Goal: Task Accomplishment & Management: Manage account settings

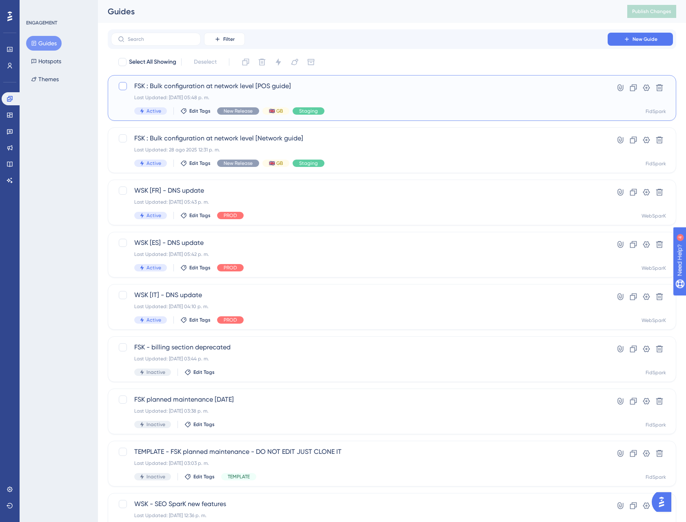
click at [123, 82] on div at bounding box center [123, 86] width 8 height 8
checkbox input "true"
click at [124, 140] on div at bounding box center [123, 138] width 8 height 8
checkbox input "true"
click at [126, 85] on div at bounding box center [123, 86] width 8 height 8
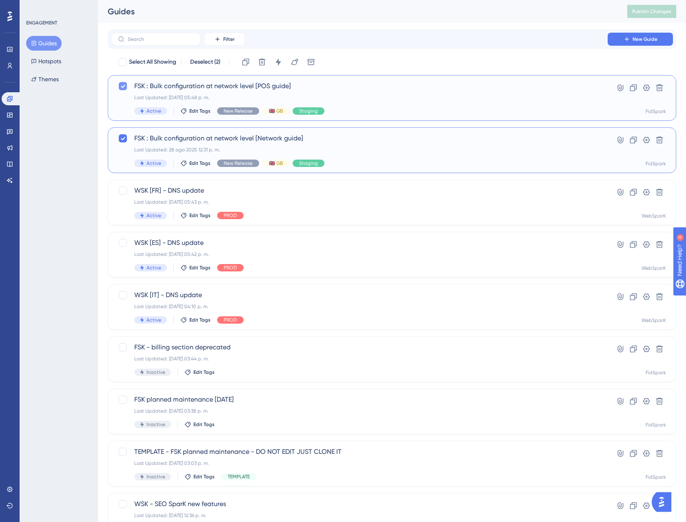
checkbox input "false"
click at [487, 97] on div "Last Updated: [DATE] 05:48 p. m." at bounding box center [359, 97] width 450 height 7
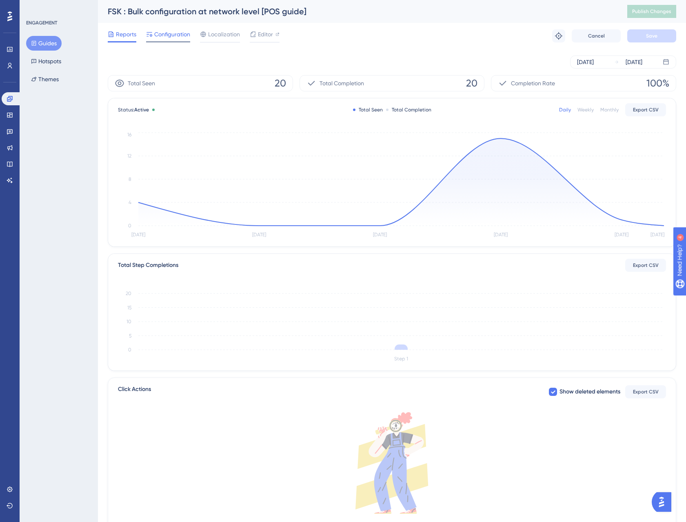
click at [171, 37] on span "Configuration" at bounding box center [172, 34] width 36 height 10
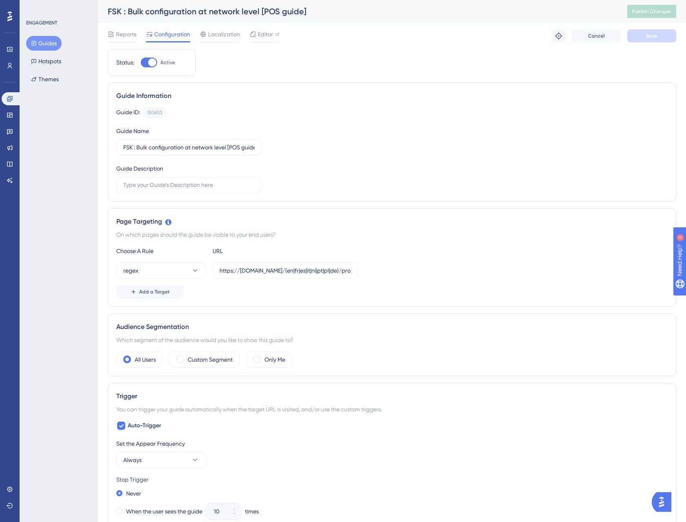
click at [142, 68] on div "Status: Active" at bounding box center [152, 62] width 88 height 27
click at [146, 64] on div at bounding box center [149, 63] width 16 height 10
click at [141, 63] on input "Active" at bounding box center [140, 62] width 0 height 0
checkbox input "false"
click at [252, 271] on input "https://[DOMAIN_NAME]/(en|fr|es|it|nl|pt|pl|de)/pro/local/\d+/$" at bounding box center [284, 270] width 131 height 9
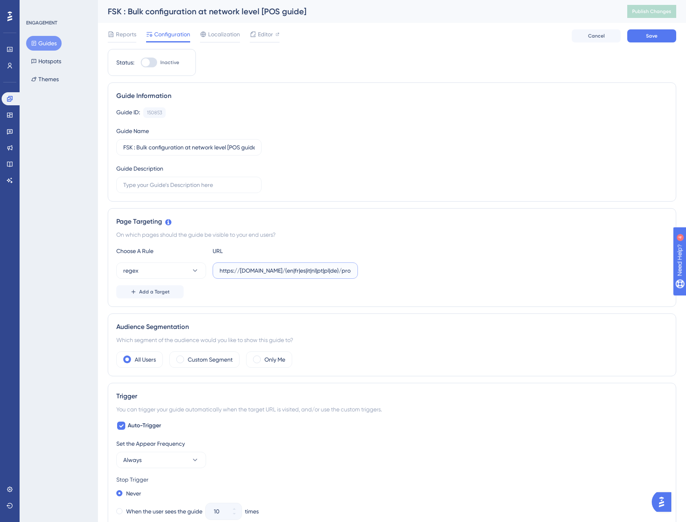
click at [252, 271] on input "https://[DOMAIN_NAME]/(en|fr|es|it|nl|pt|pl|de)/pro/local/\d+/$" at bounding box center [284, 270] width 131 height 9
click at [297, 273] on input "https://[DOMAIN_NAME]/(en|fr|es|it|nl|pt|pl|de)/pro/local/\d+/$" at bounding box center [284, 270] width 131 height 9
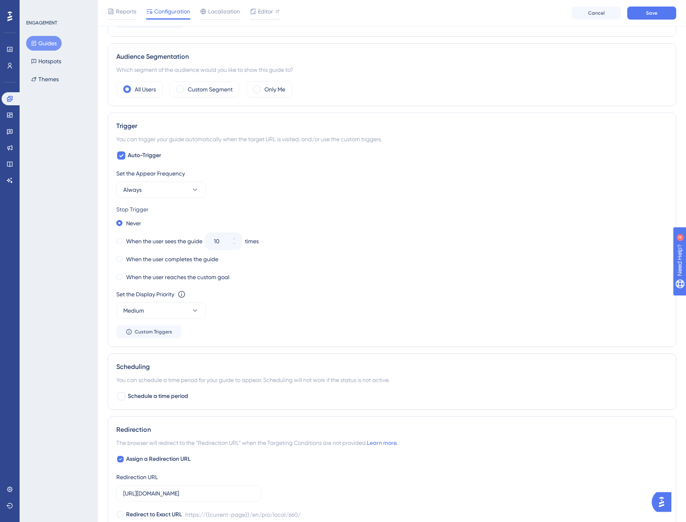
scroll to position [274, 0]
type input "https://[DOMAIN_NAME]/(en|fr|es|it|nl|pt|pl|de)/pro/local/\d+/$"
click at [167, 194] on button "Always" at bounding box center [161, 189] width 90 height 16
click at [166, 213] on div "Only Once Only Once" at bounding box center [161, 214] width 66 height 16
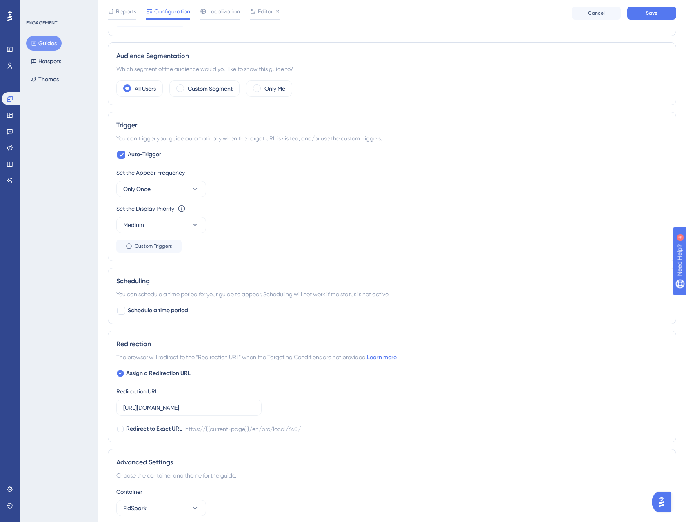
click at [53, 42] on button "Guides" at bounding box center [43, 43] width 35 height 15
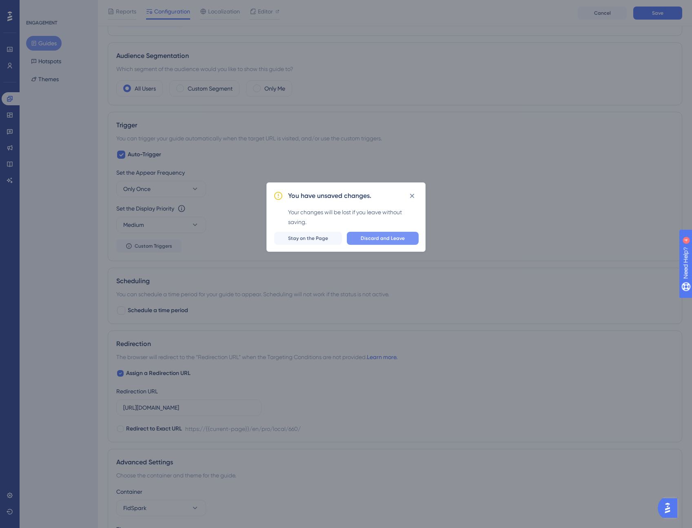
click at [372, 238] on span "Discard and Leave" at bounding box center [383, 238] width 44 height 7
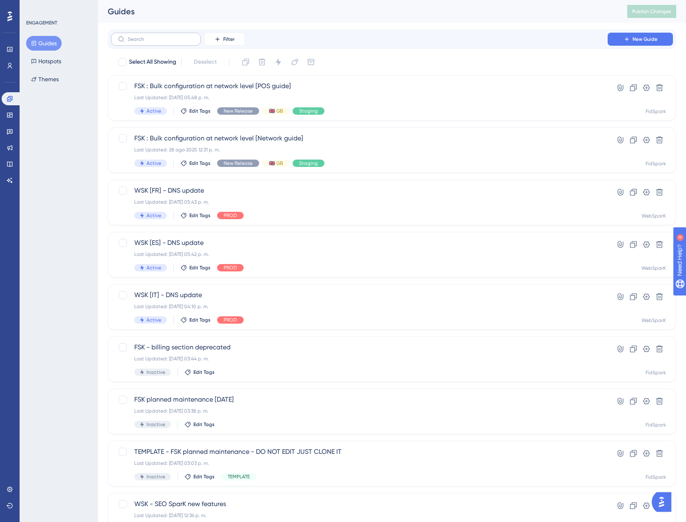
click at [151, 44] on label at bounding box center [156, 39] width 90 height 13
click at [151, 42] on input "text" at bounding box center [161, 39] width 66 height 6
click at [151, 44] on label at bounding box center [156, 39] width 90 height 13
click at [151, 42] on input "text" at bounding box center [161, 39] width 66 height 6
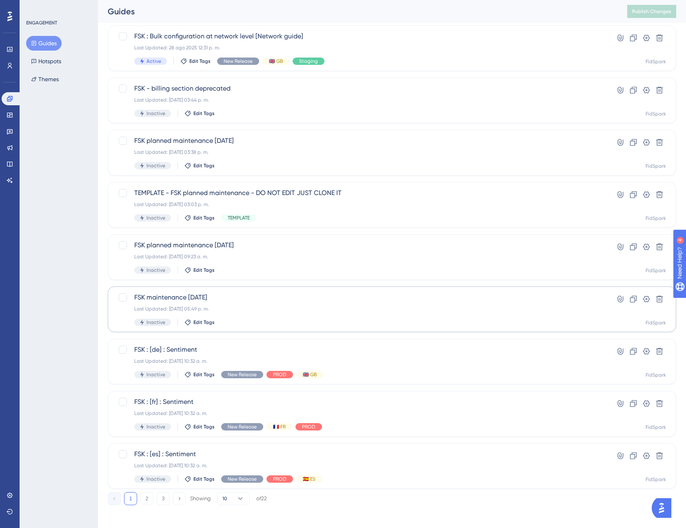
scroll to position [105, 0]
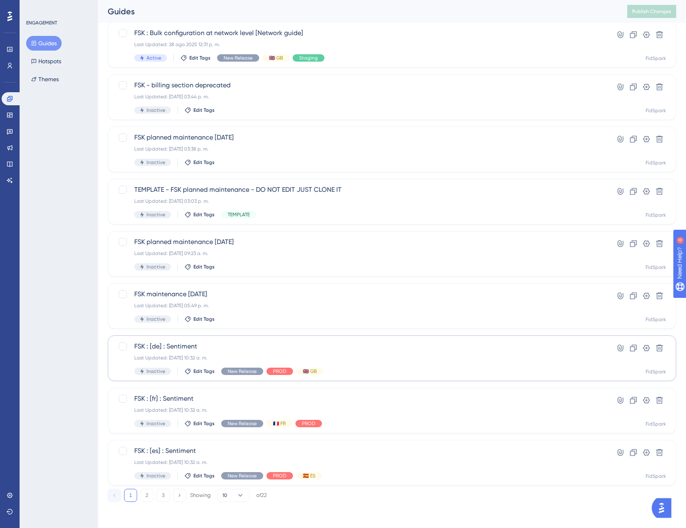
type input "fsk"
click at [212, 345] on span "FSK : [de] : Sentiment" at bounding box center [359, 346] width 450 height 10
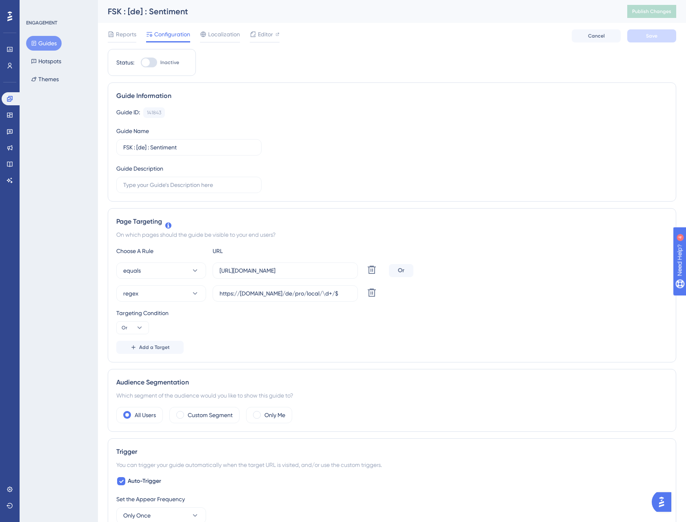
click at [47, 44] on button "Guides" at bounding box center [43, 43] width 35 height 15
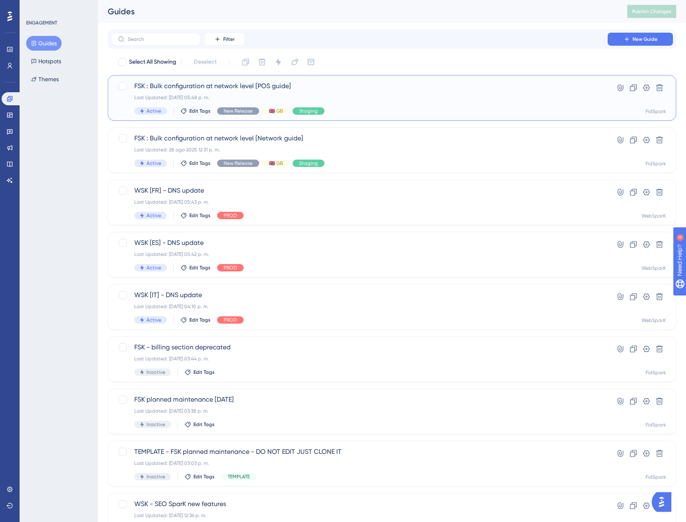
click at [176, 86] on span "FSK : Bulk configuration at network level [POS guide]" at bounding box center [359, 86] width 450 height 10
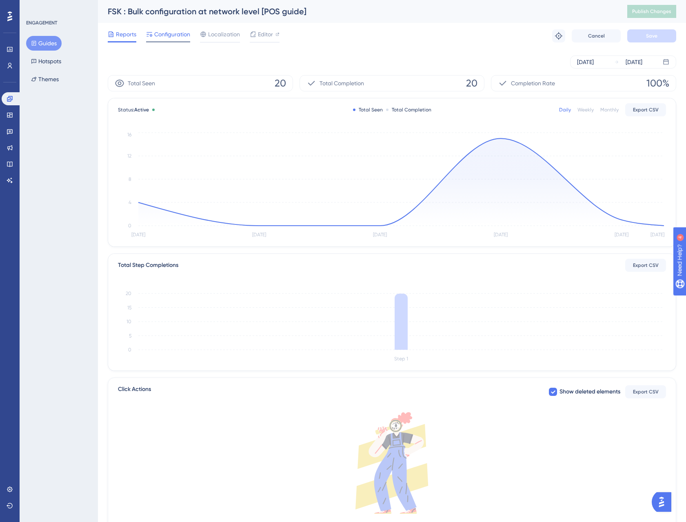
click at [175, 37] on span "Configuration" at bounding box center [172, 34] width 36 height 10
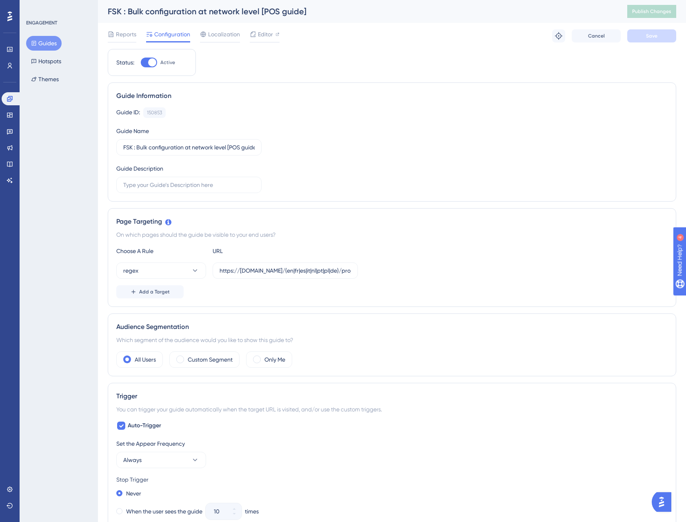
click at [149, 67] on div at bounding box center [149, 63] width 16 height 10
click at [141, 63] on input "Active" at bounding box center [140, 62] width 0 height 0
checkbox input "false"
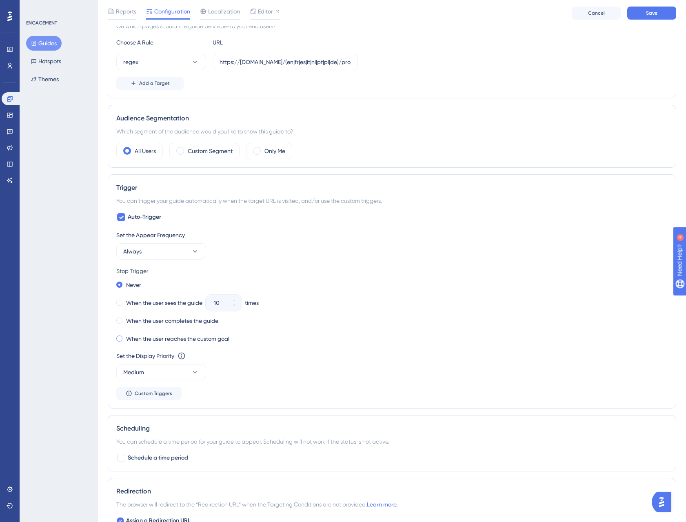
scroll to position [237, 0]
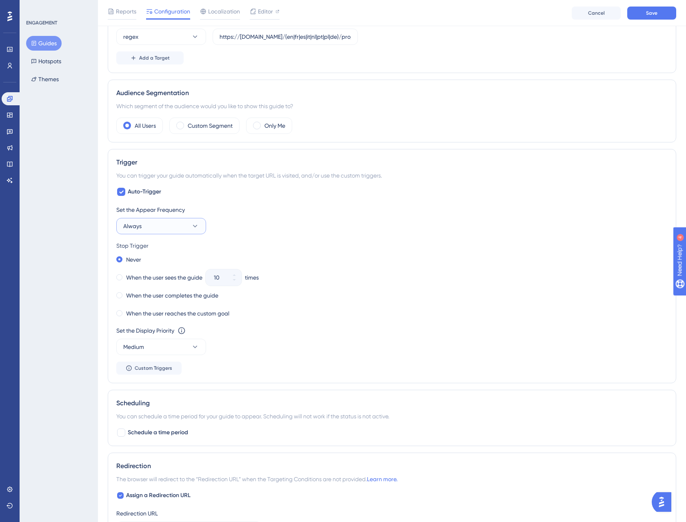
click at [166, 226] on button "Always" at bounding box center [161, 226] width 90 height 16
click at [154, 250] on span "Only Once" at bounding box center [141, 251] width 27 height 10
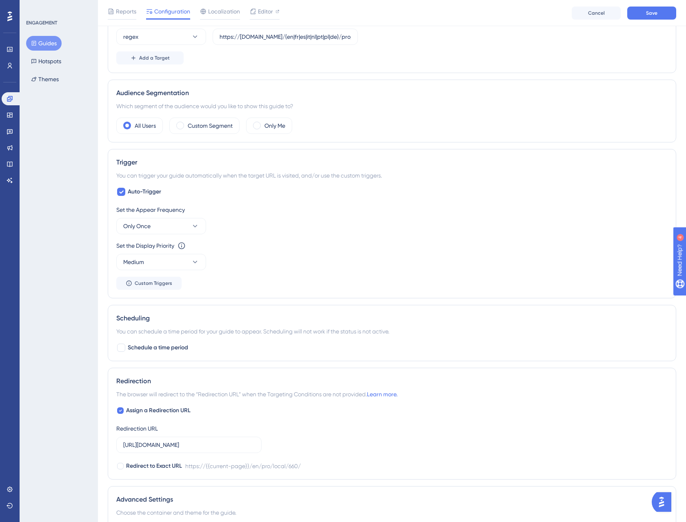
click at [321, 245] on div "Set the Display Priority This option will set the display priority between auto…" at bounding box center [391, 246] width 551 height 10
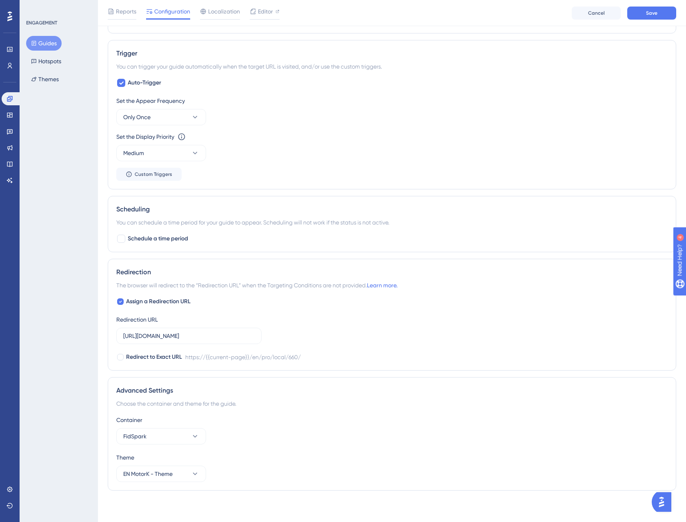
scroll to position [347, 0]
click at [51, 46] on button "Guides" at bounding box center [43, 43] width 35 height 15
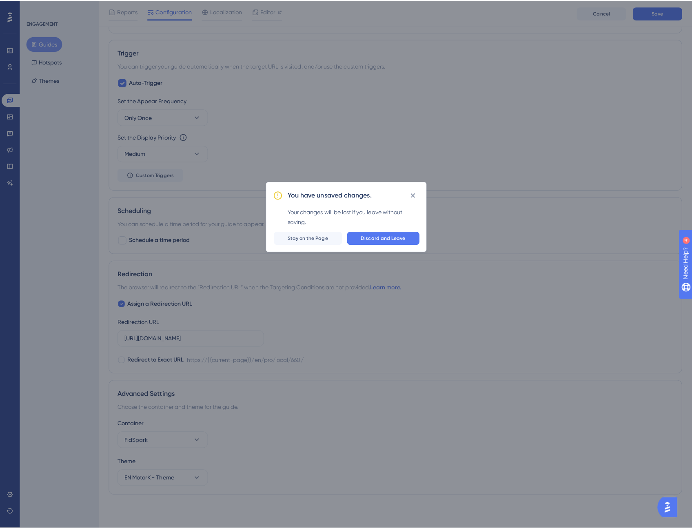
scroll to position [341, 0]
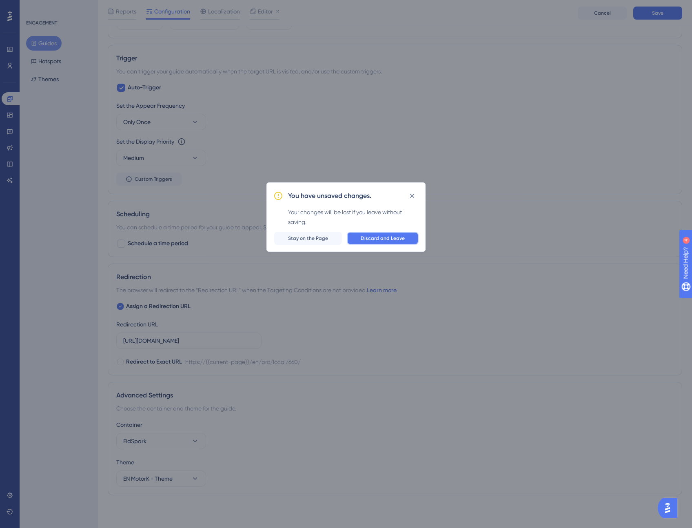
click at [405, 238] on button "Discard and Leave" at bounding box center [383, 238] width 72 height 13
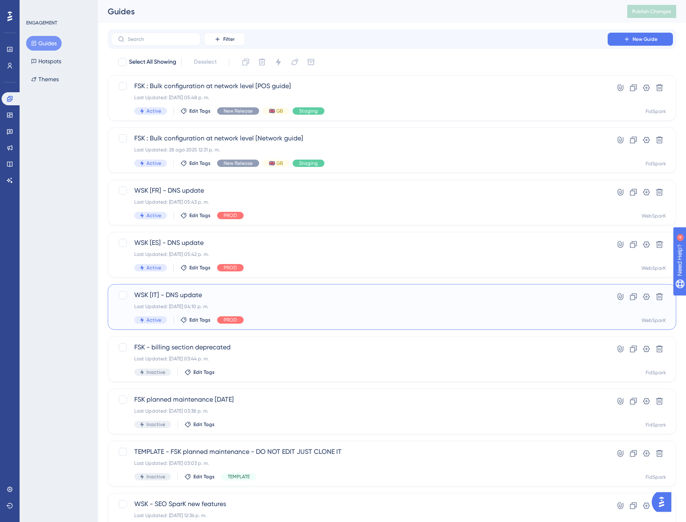
click at [175, 292] on span "WSK [IT] - DNS update" at bounding box center [359, 295] width 450 height 10
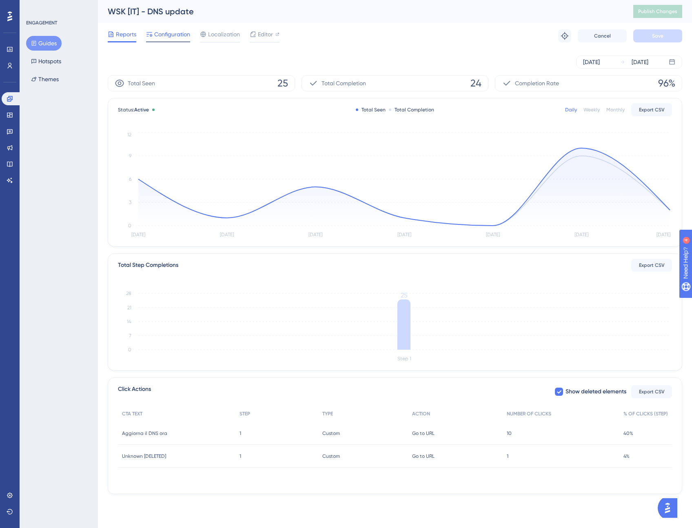
click at [177, 35] on span "Configuration" at bounding box center [172, 34] width 36 height 10
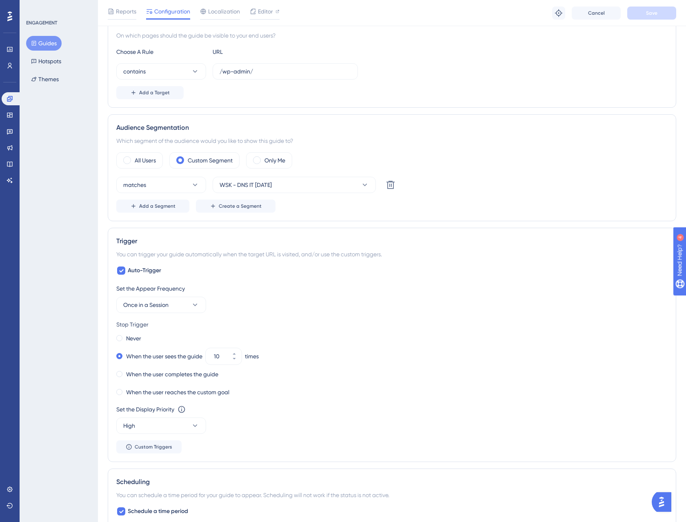
scroll to position [202, 0]
click at [44, 42] on button "Guides" at bounding box center [43, 43] width 35 height 15
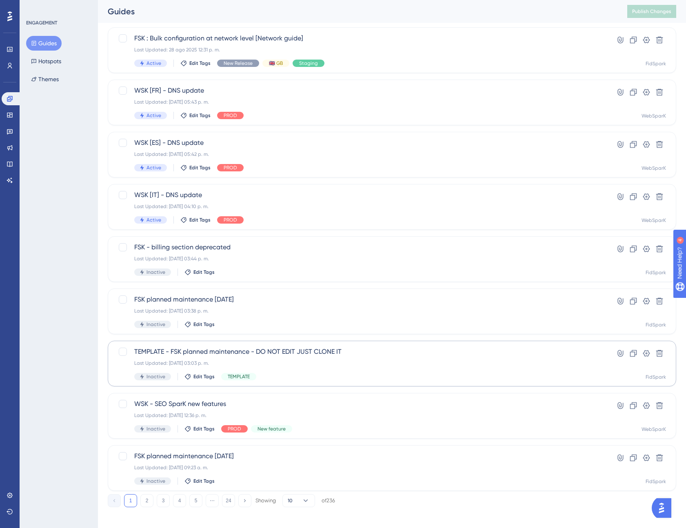
scroll to position [105, 0]
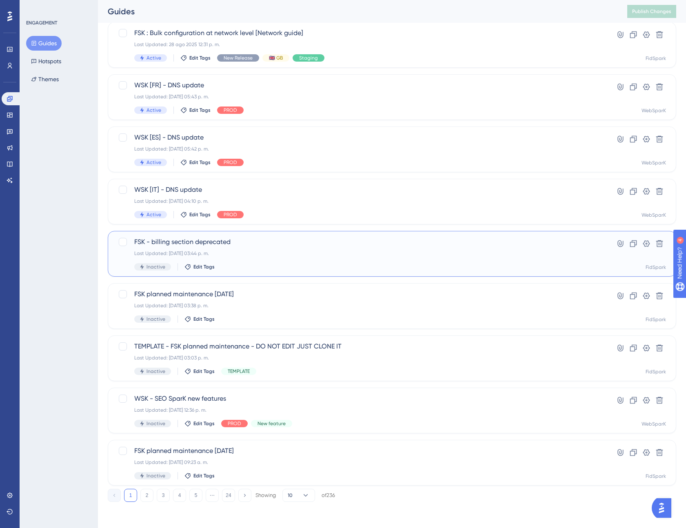
click at [224, 249] on div "FSK - billing section deprecated Last Updated: [DATE] 03:44 p. m. Inactive Edit…" at bounding box center [359, 253] width 450 height 33
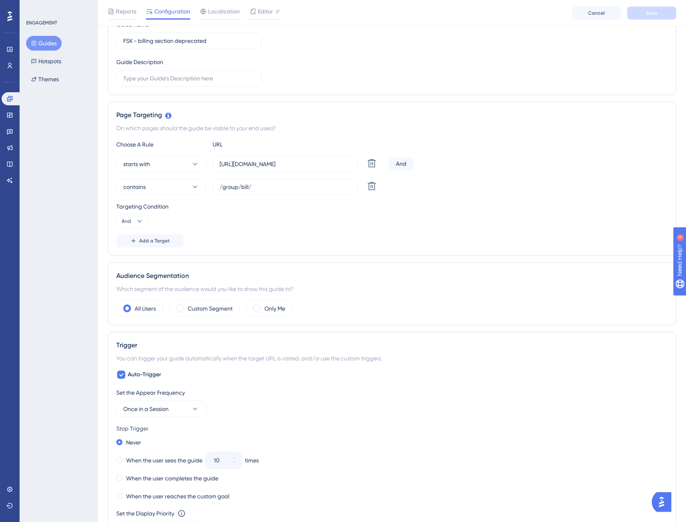
scroll to position [197, 0]
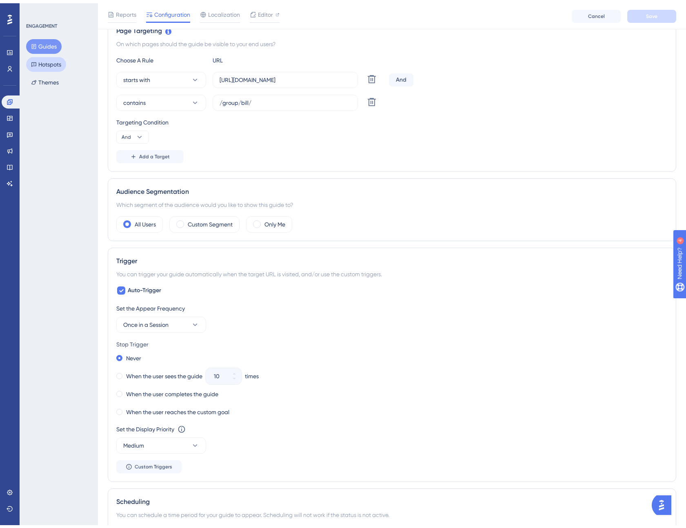
scroll to position [105, 0]
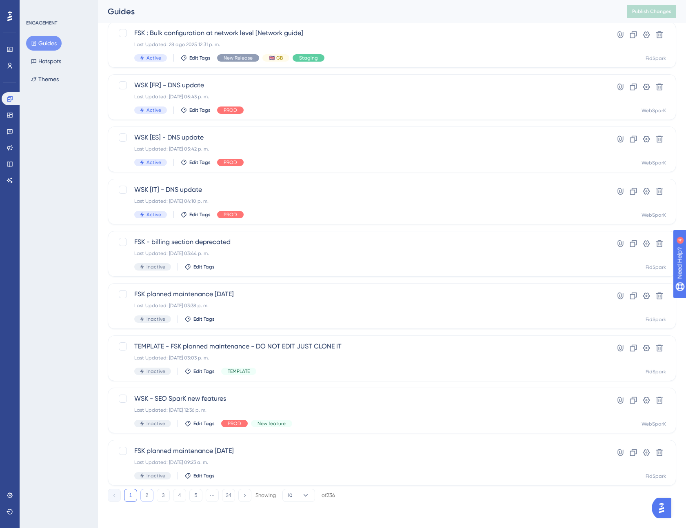
click at [148, 497] on button "2" at bounding box center [146, 495] width 13 height 13
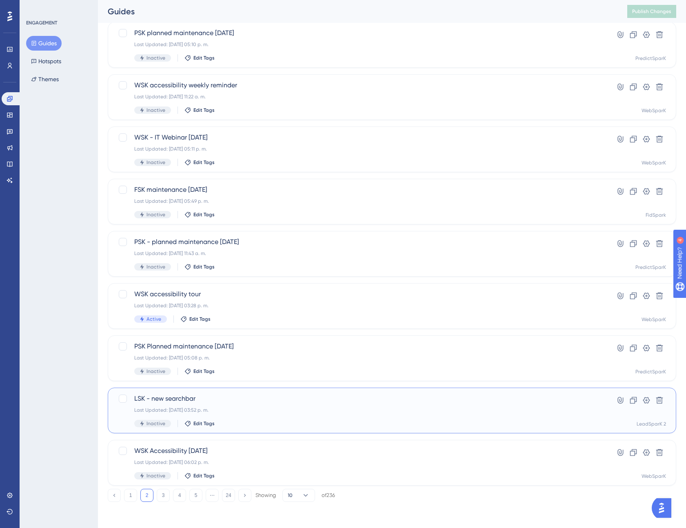
click at [181, 401] on span "LSK - new searchbar" at bounding box center [359, 399] width 450 height 10
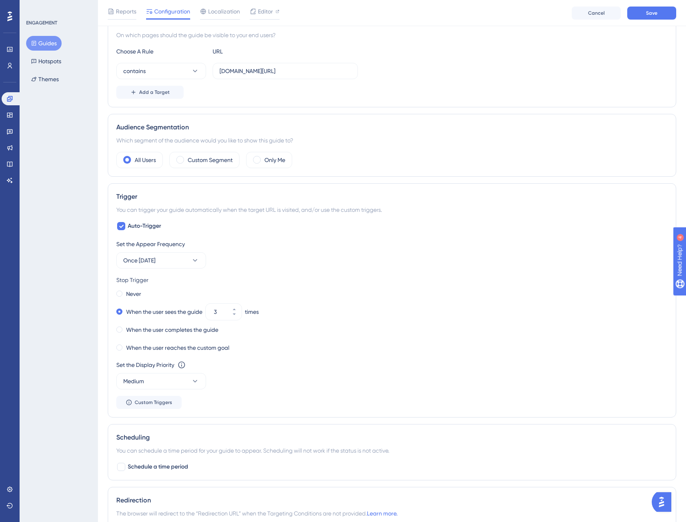
scroll to position [198, 0]
